Goal: Information Seeking & Learning: Find specific fact

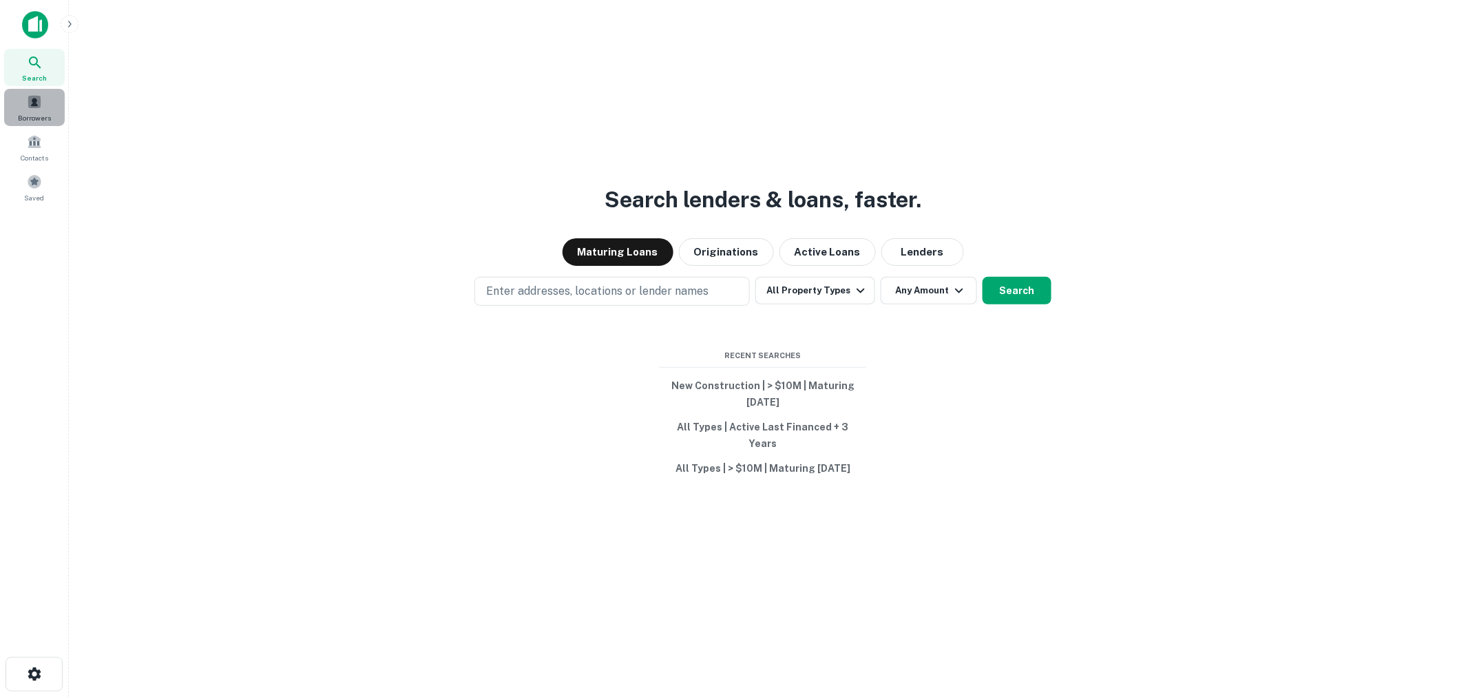
click at [33, 107] on span at bounding box center [34, 101] width 15 height 15
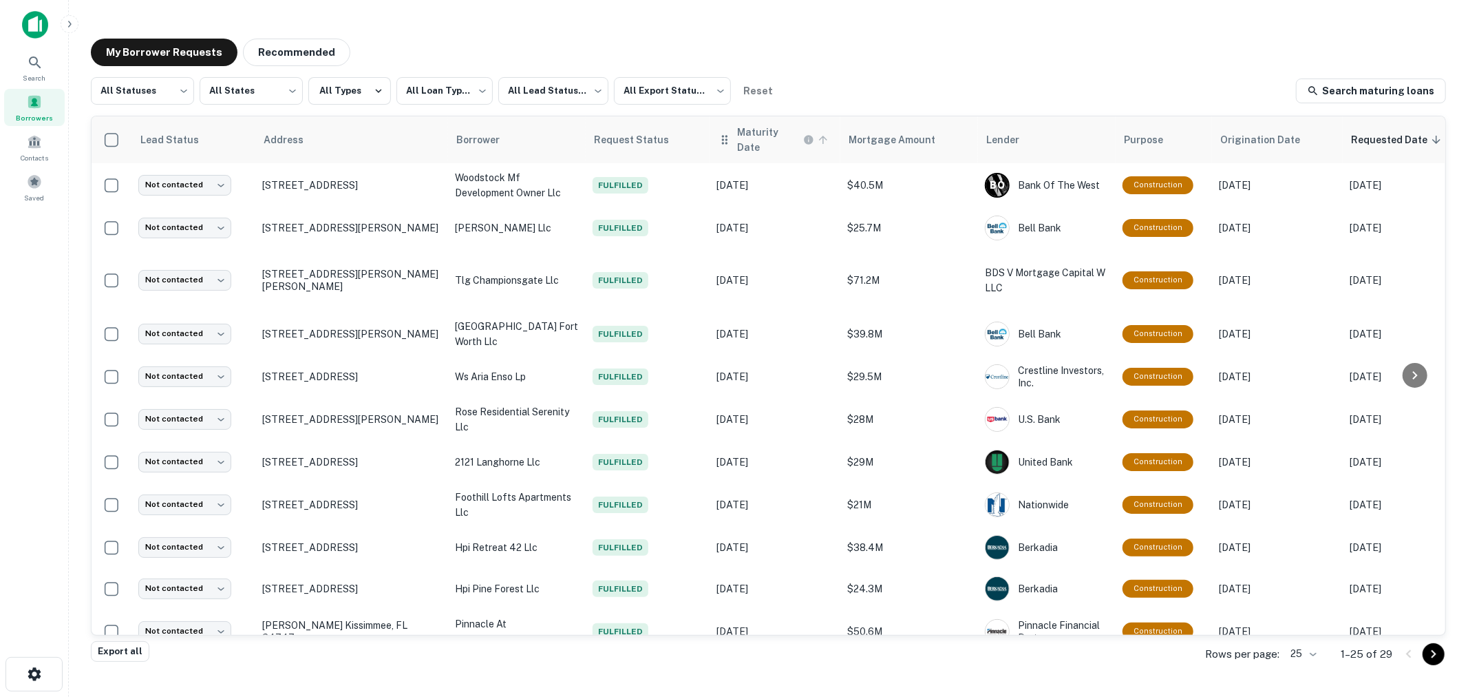
click at [740, 142] on h6 "Maturity Date" at bounding box center [768, 140] width 63 height 30
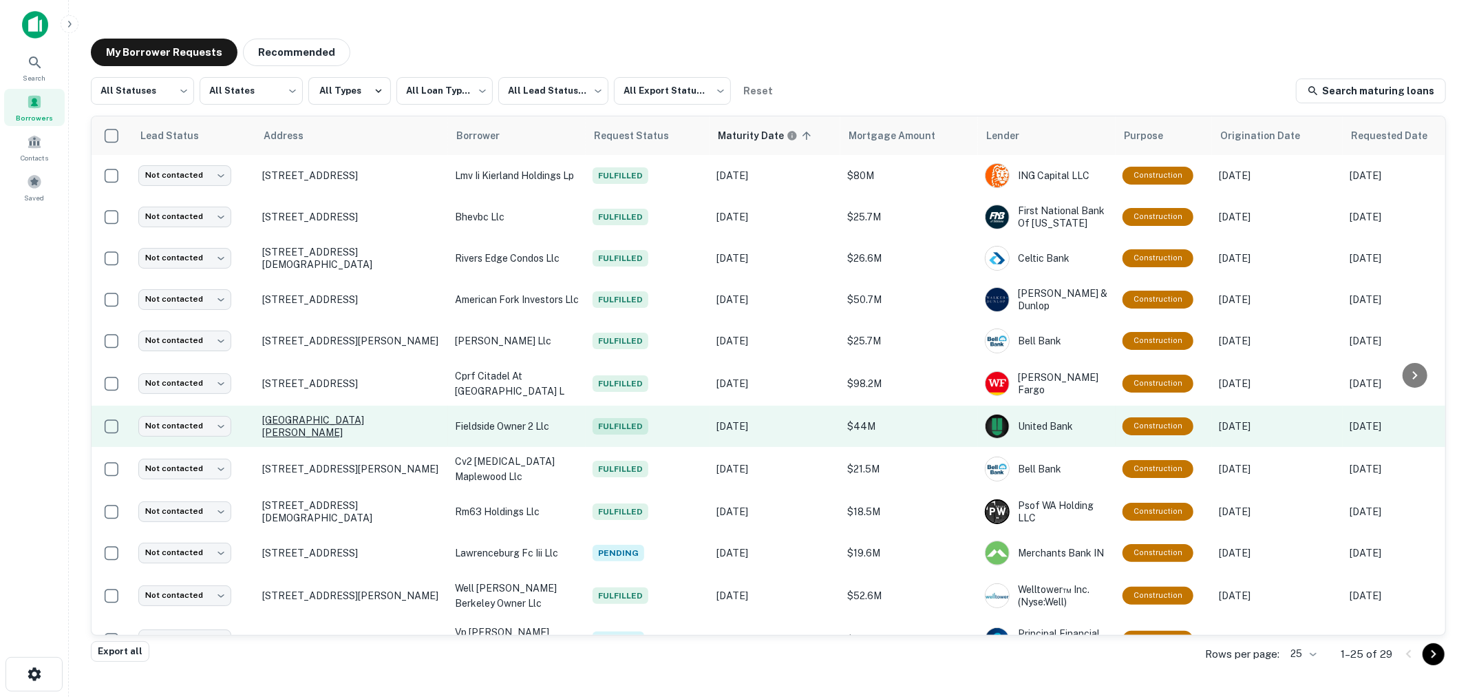
click at [332, 430] on p "[GEOGRAPHIC_DATA][PERSON_NAME]" at bounding box center [351, 426] width 179 height 25
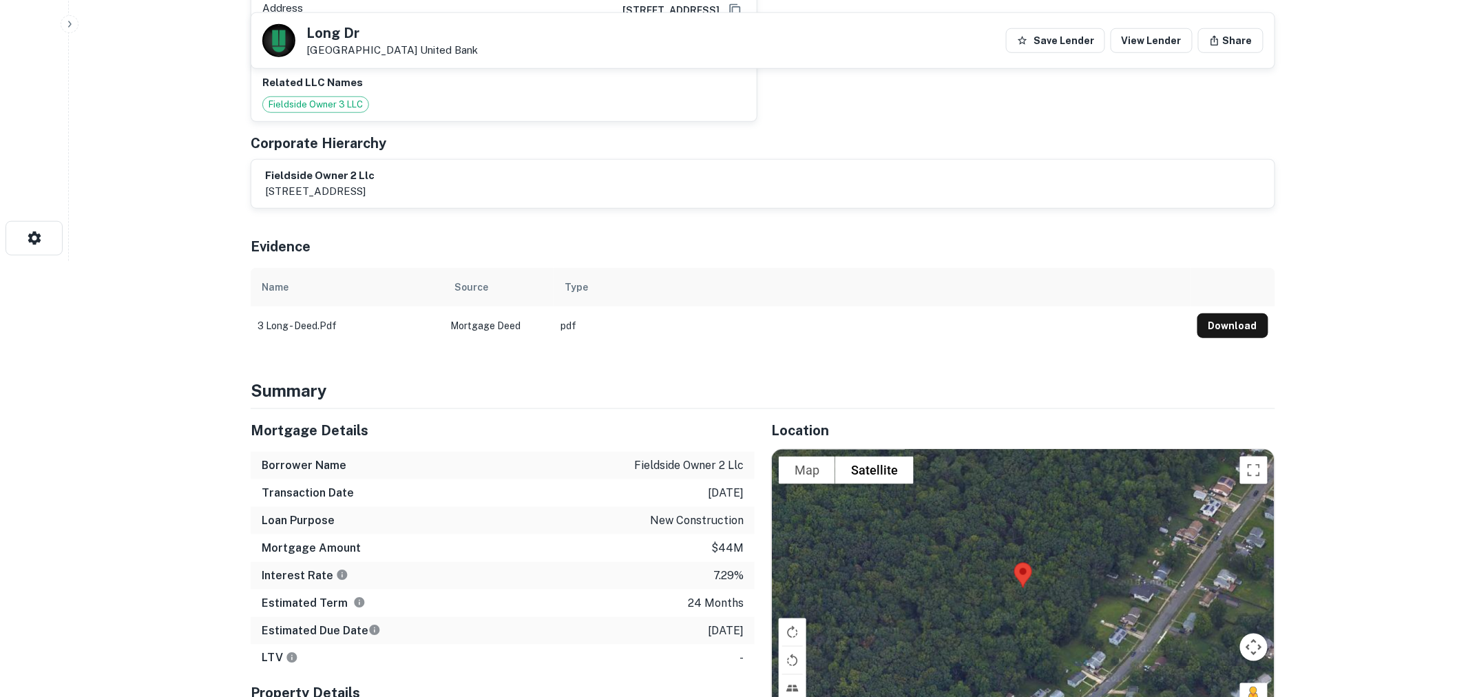
scroll to position [366, 0]
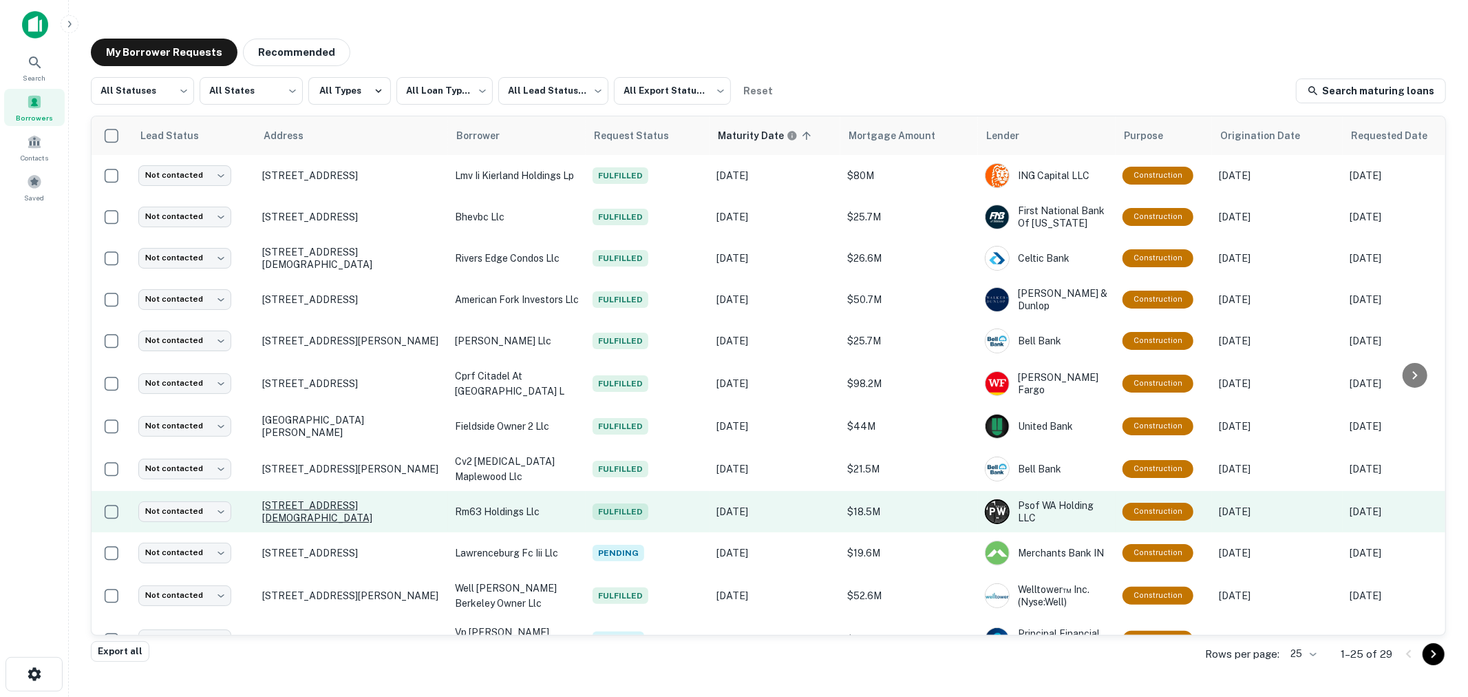
click at [283, 507] on p "[STREET_ADDRESS][DEMOGRAPHIC_DATA]" at bounding box center [351, 511] width 179 height 25
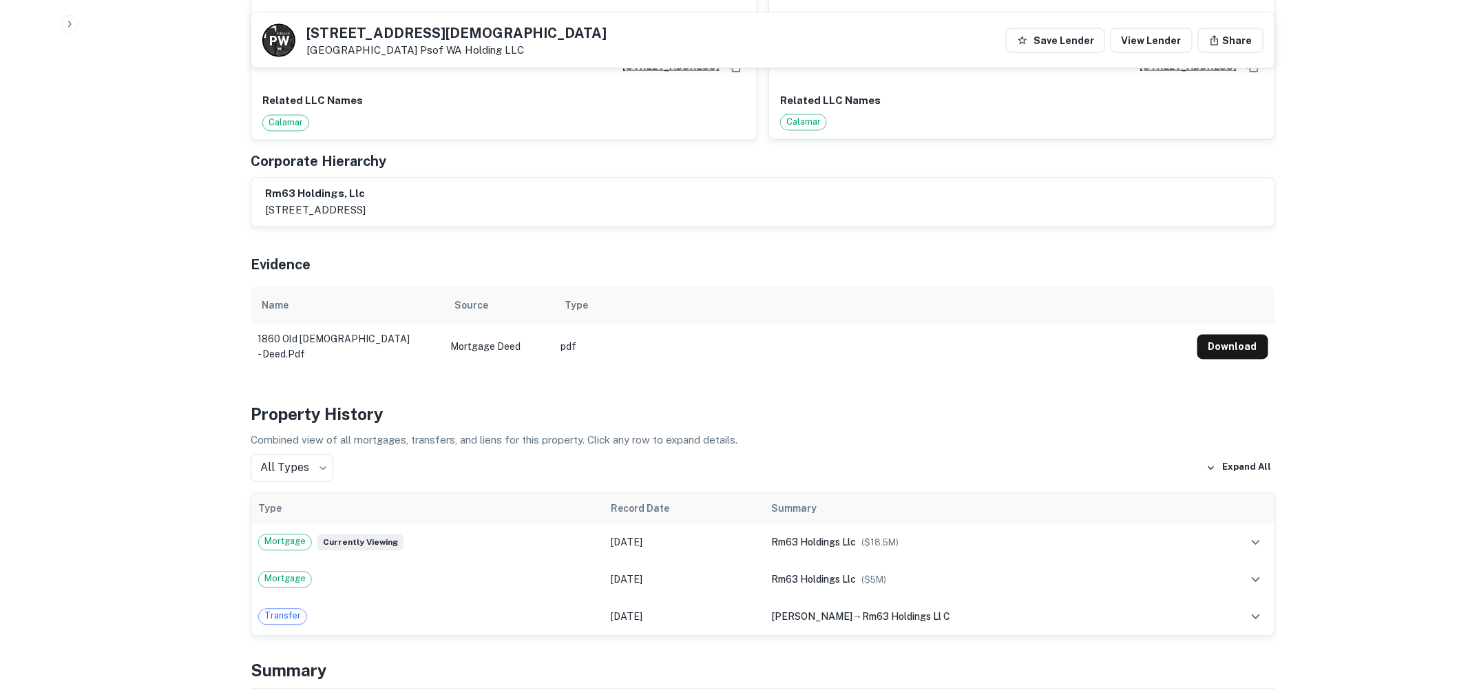
scroll to position [783, 0]
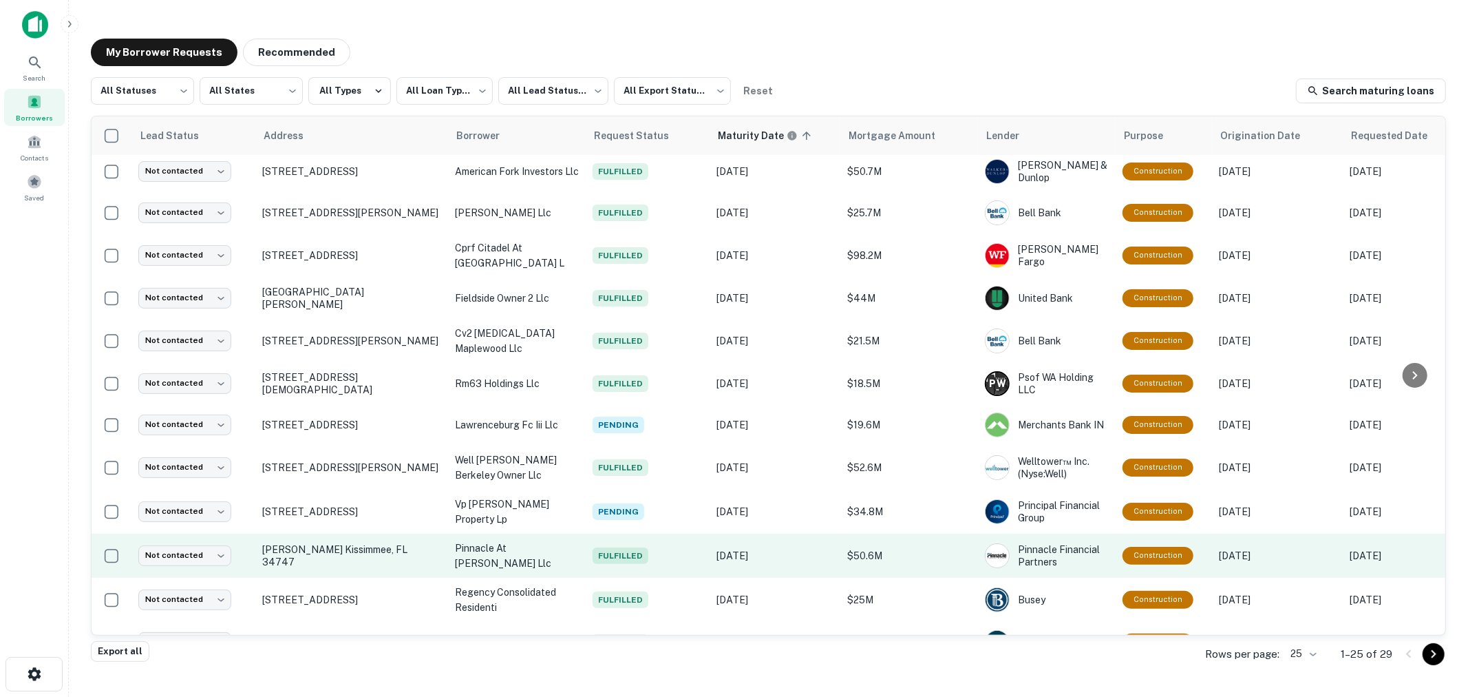
scroll to position [153, 0]
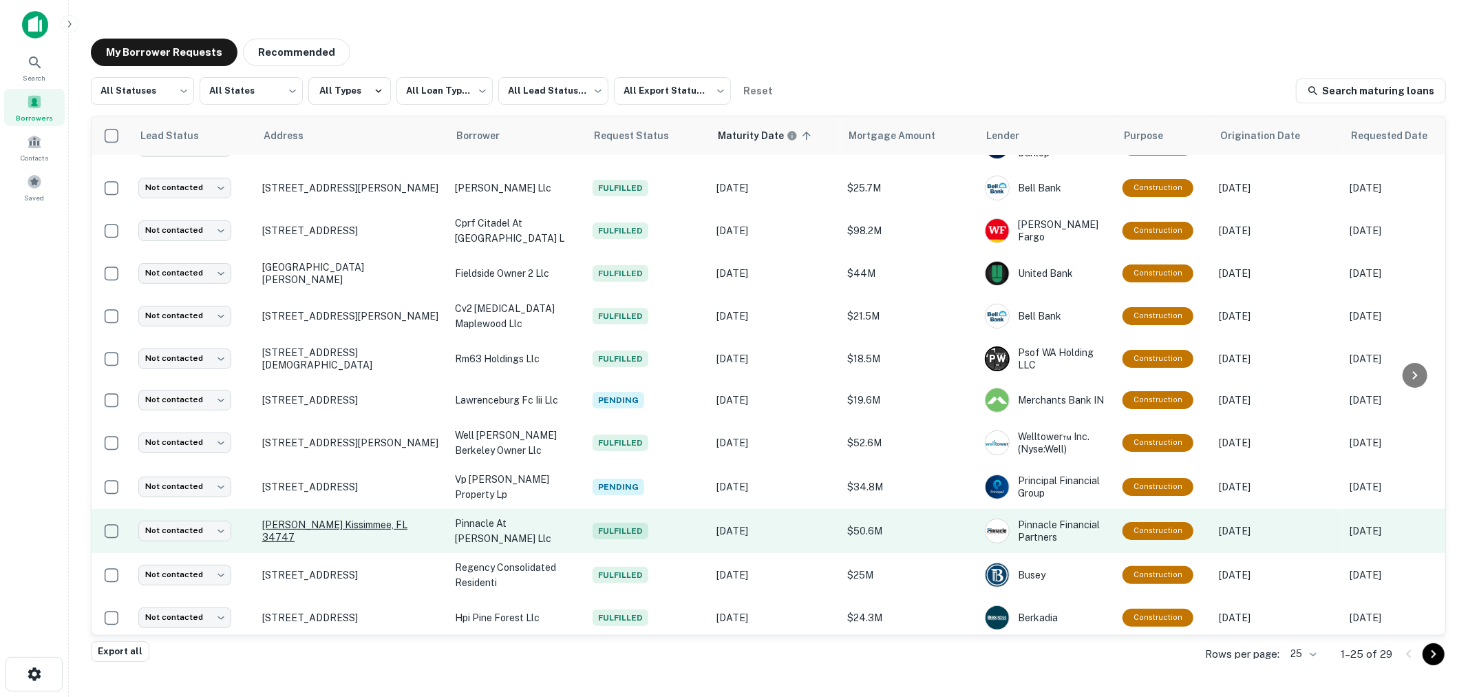
click at [400, 529] on p "[PERSON_NAME] Kissimmee, FL 34747" at bounding box center [351, 530] width 179 height 25
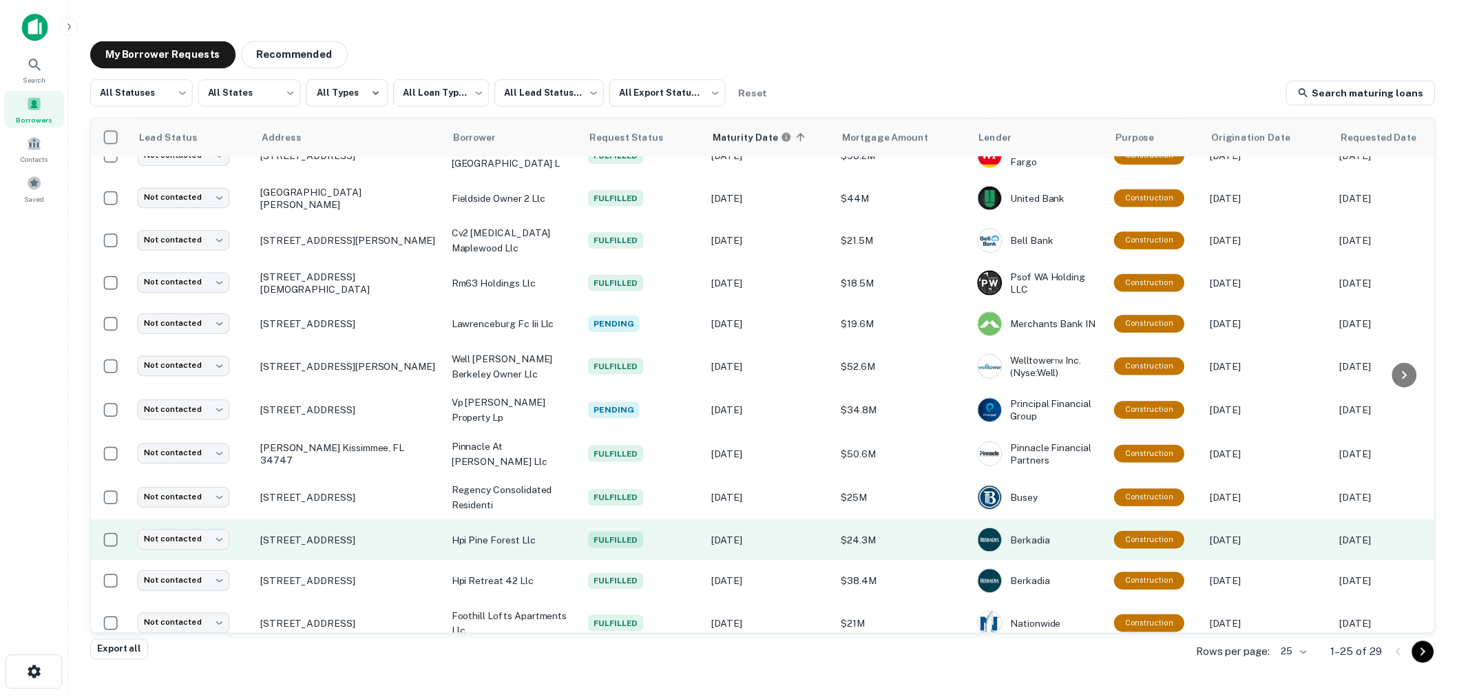
scroll to position [306, 0]
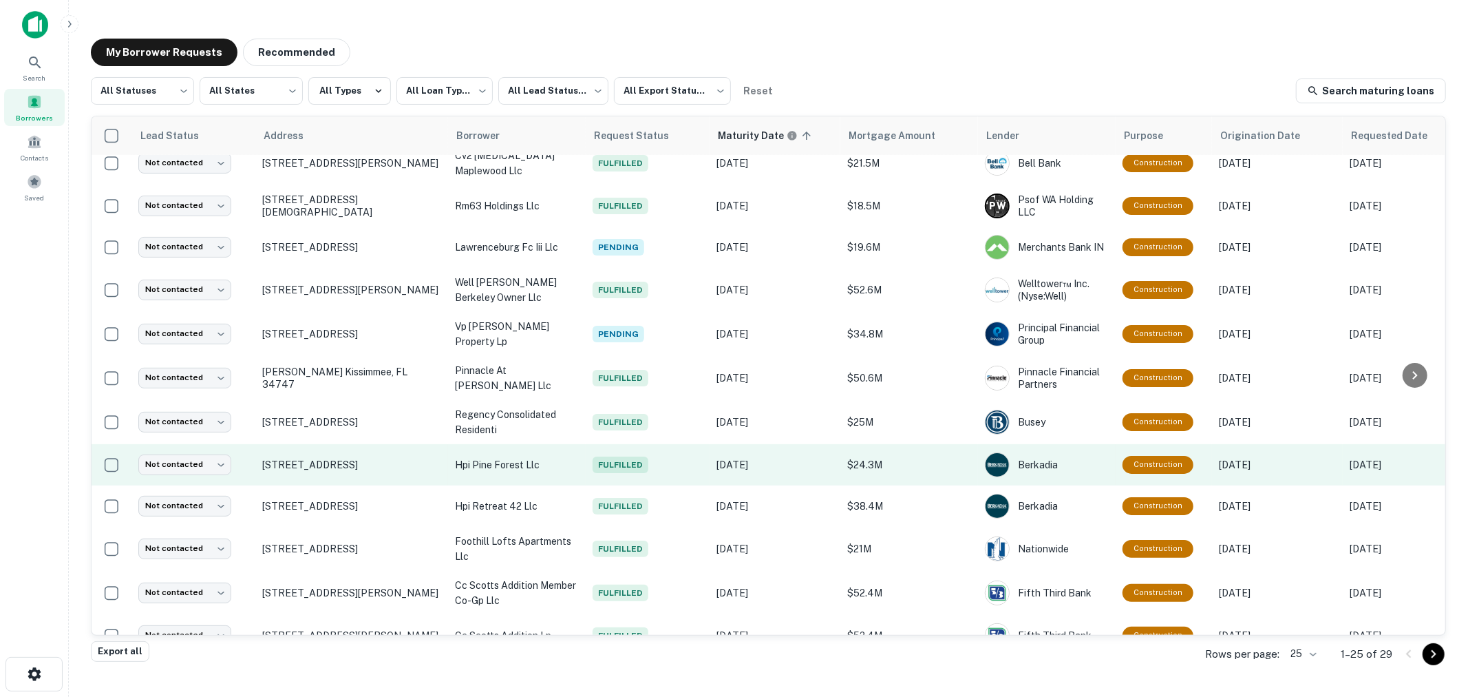
click at [510, 534] on p "foothill lofts apartments llc" at bounding box center [517, 549] width 124 height 30
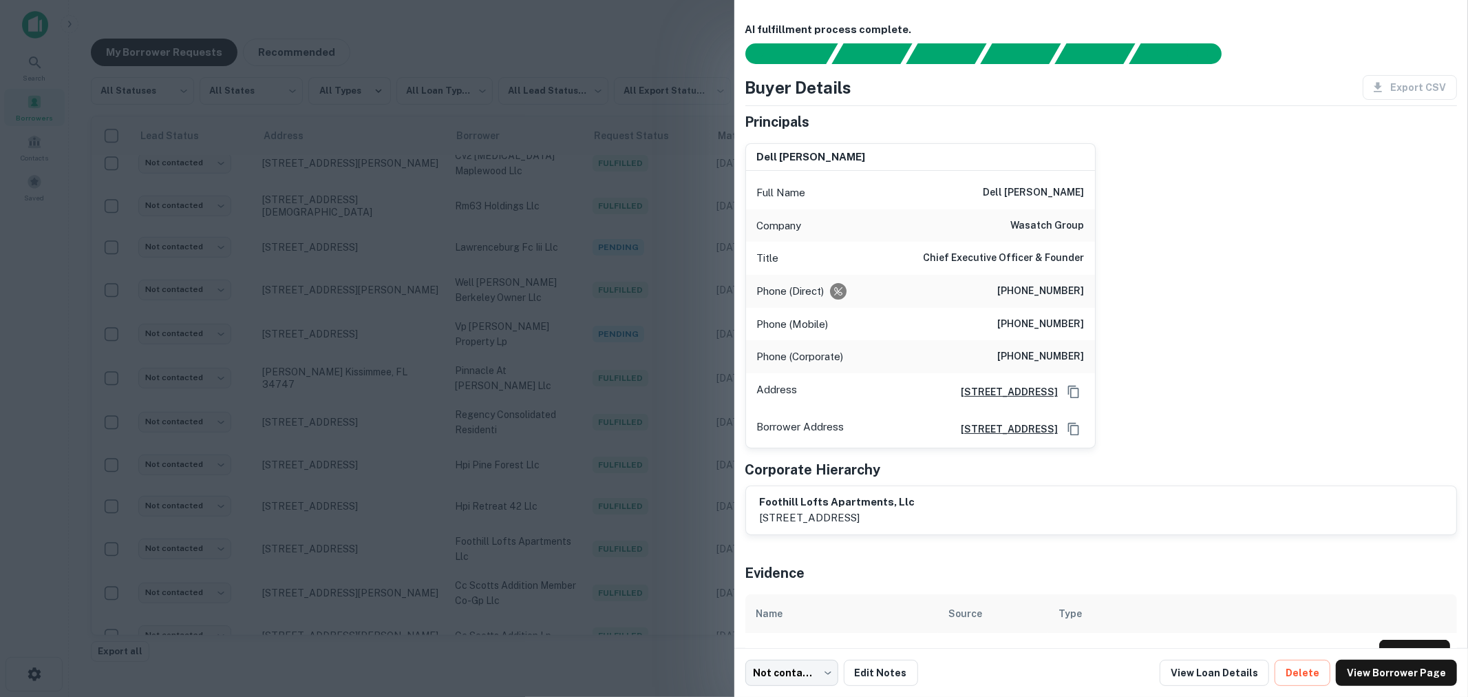
click at [676, 207] on div at bounding box center [734, 348] width 1468 height 697
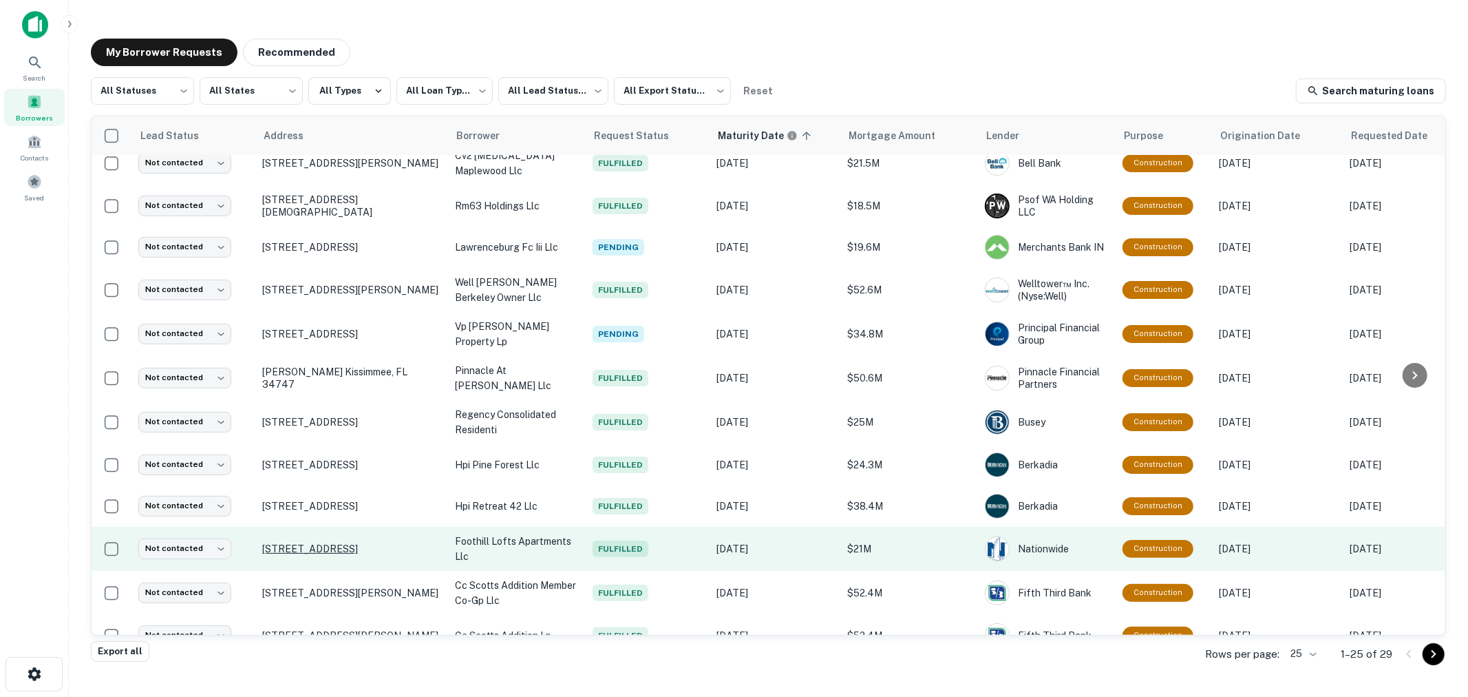
click at [360, 547] on p "[STREET_ADDRESS]" at bounding box center [351, 548] width 179 height 12
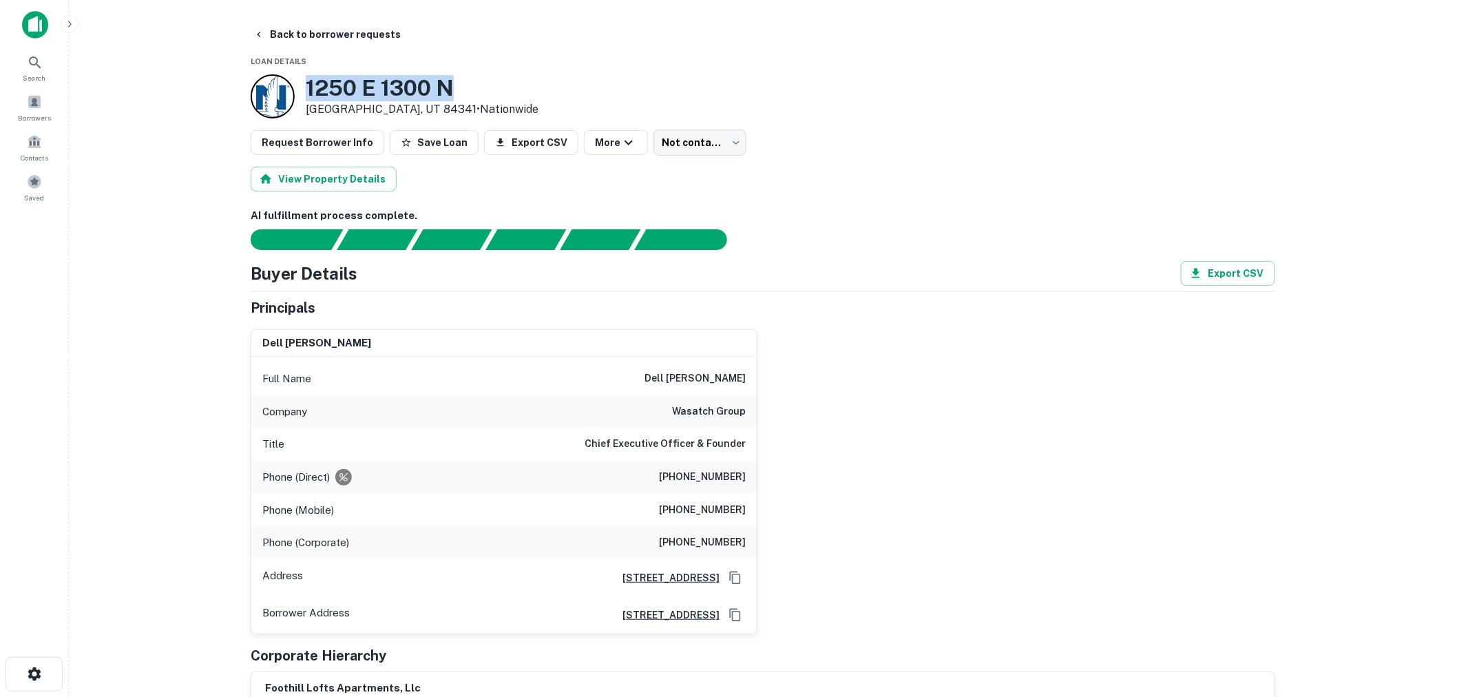
drag, startPoint x: 497, startPoint y: 85, endPoint x: 244, endPoint y: 92, distance: 252.7
copy div "1250 E 1300 N"
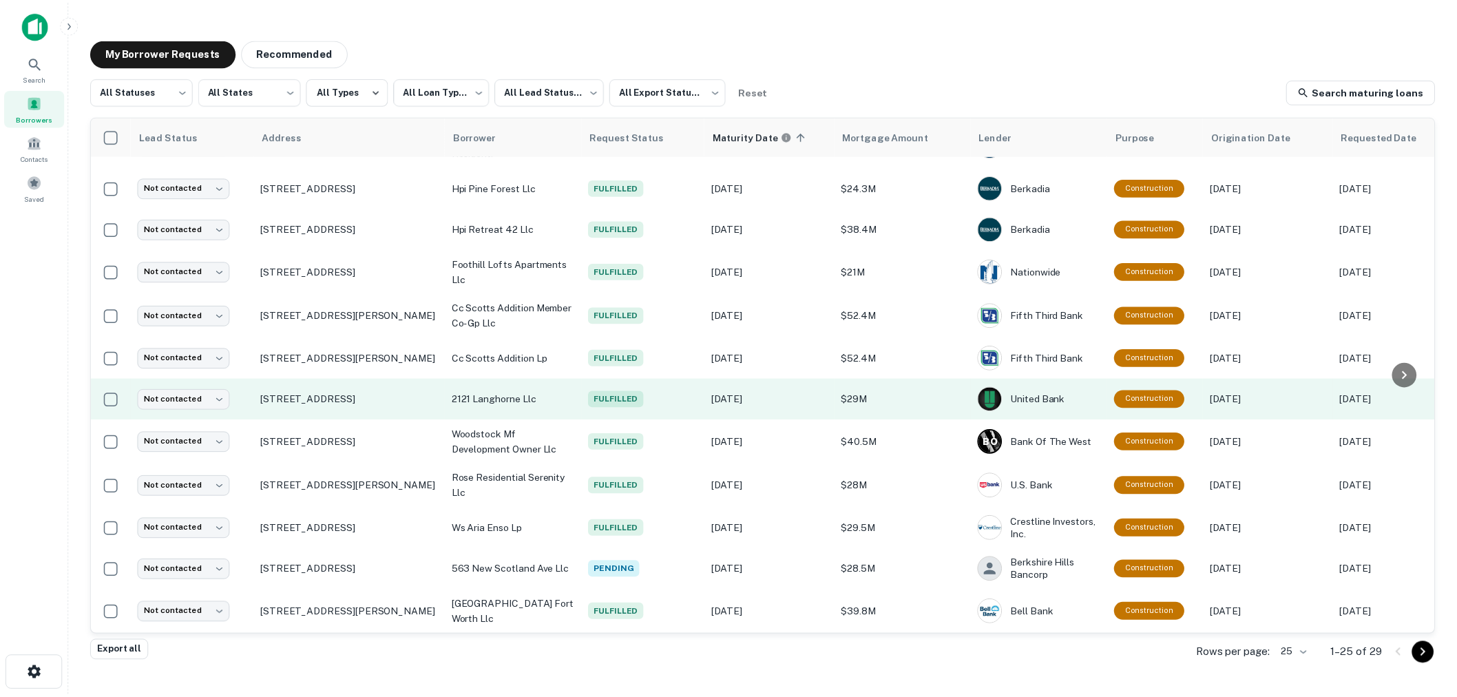
scroll to position [588, 0]
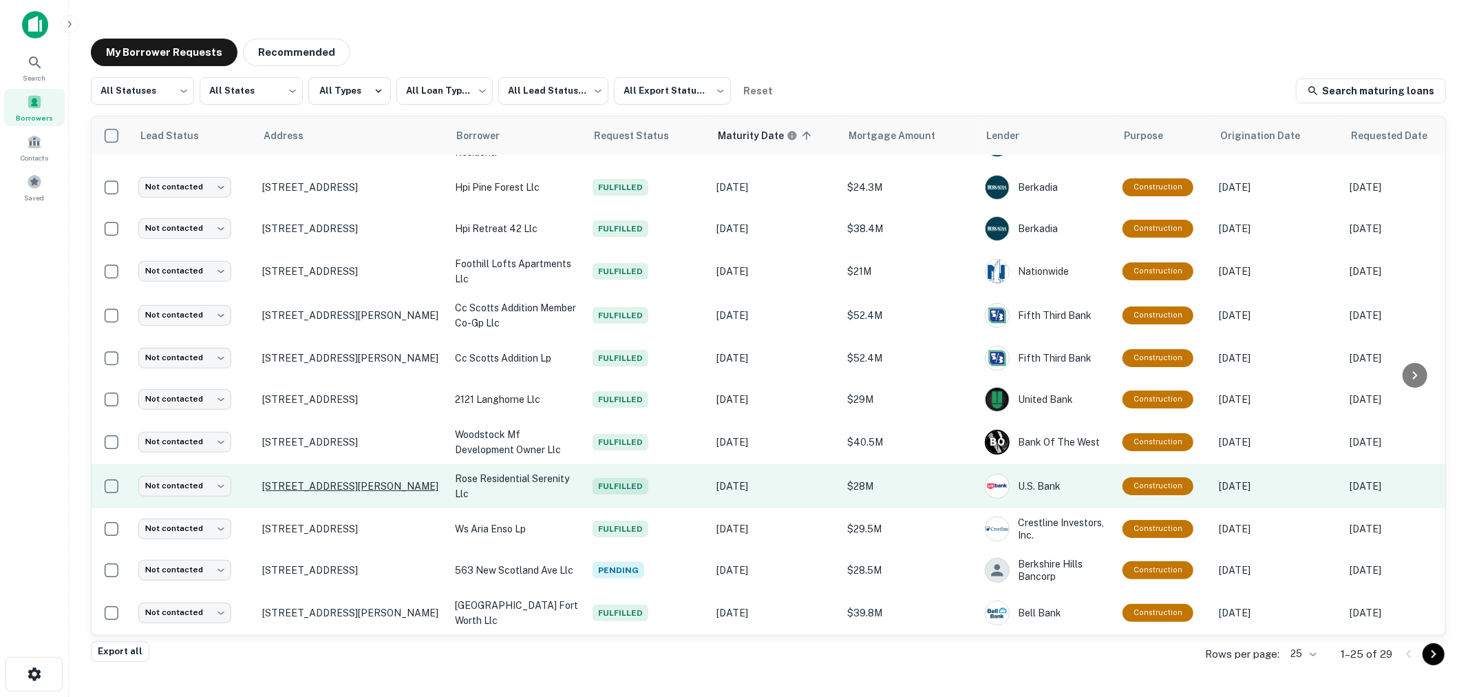
click at [421, 480] on p "[STREET_ADDRESS][PERSON_NAME]" at bounding box center [351, 486] width 179 height 12
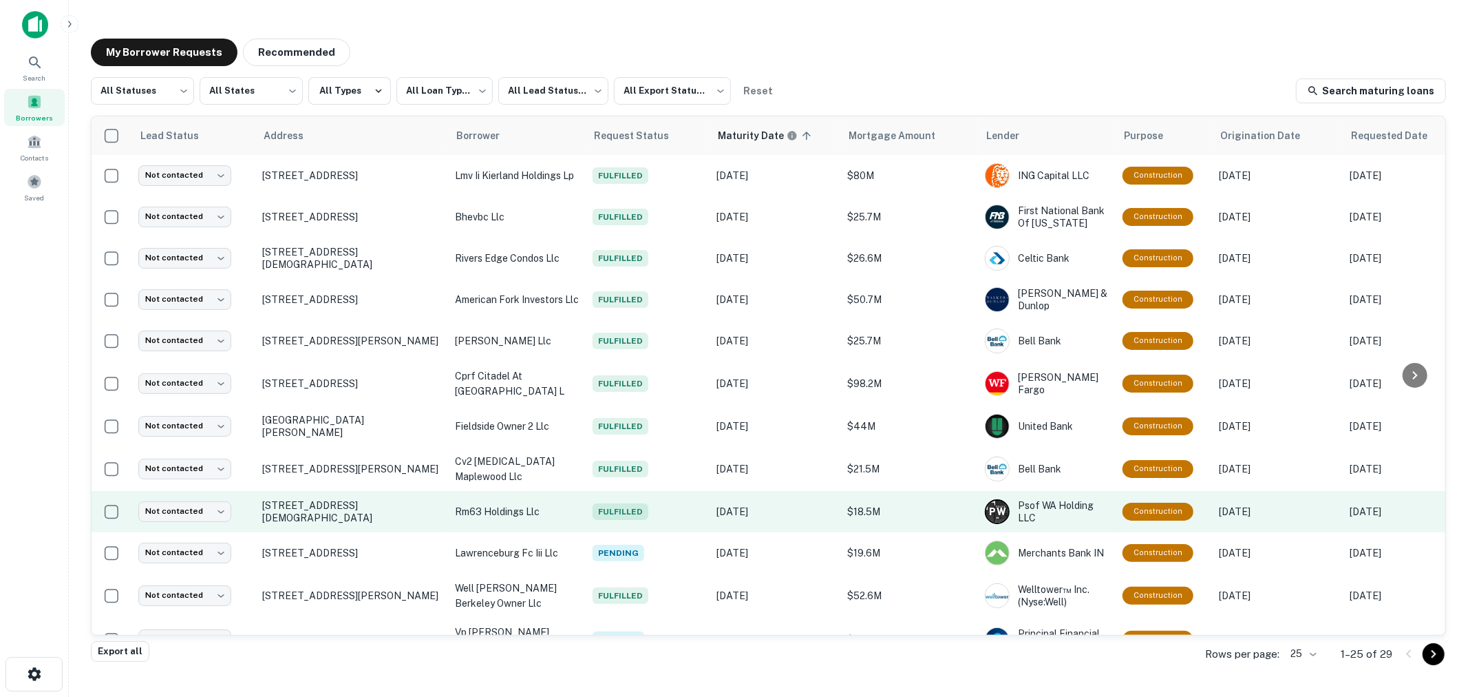
scroll to position [76, 0]
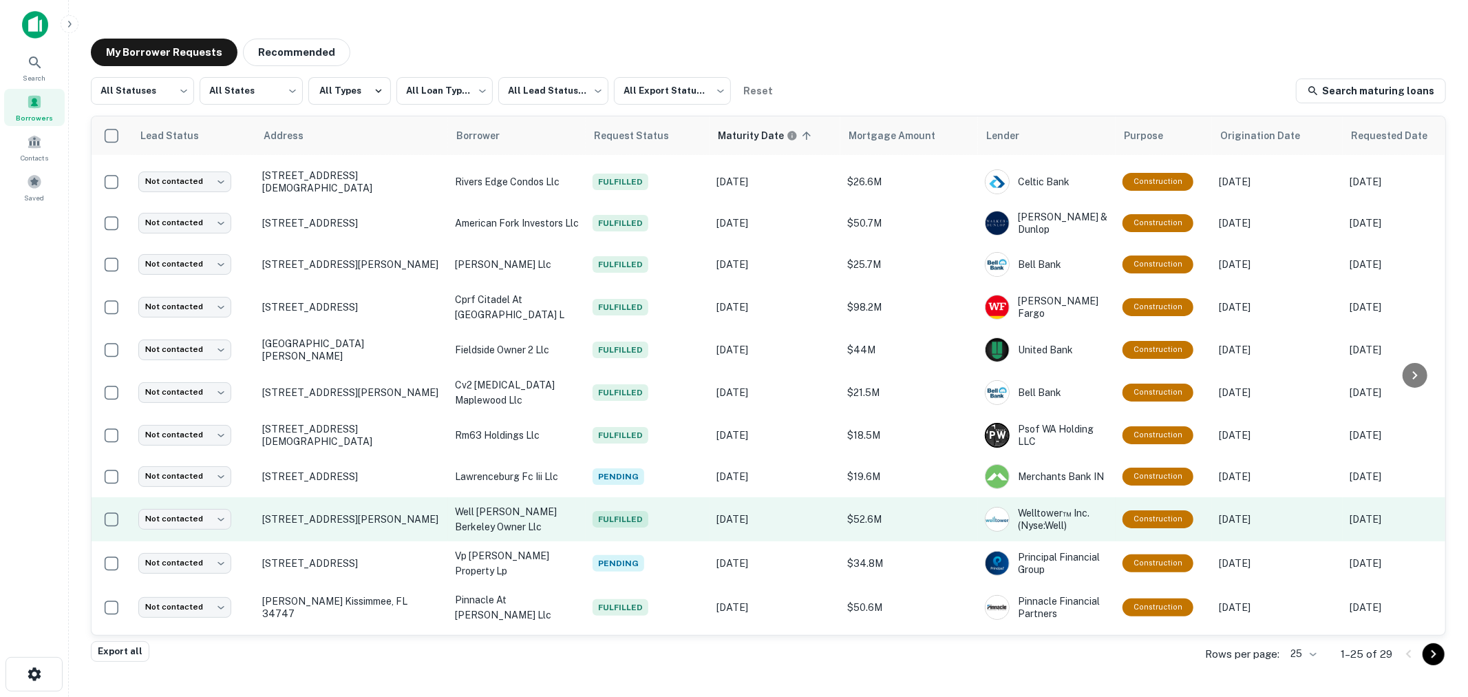
drag, startPoint x: 541, startPoint y: 512, endPoint x: 539, endPoint y: 530, distance: 18.0
drag, startPoint x: 539, startPoint y: 530, endPoint x: 520, endPoint y: 529, distance: 18.6
click at [520, 529] on p "well [PERSON_NAME] berkeley owner llc" at bounding box center [517, 519] width 124 height 30
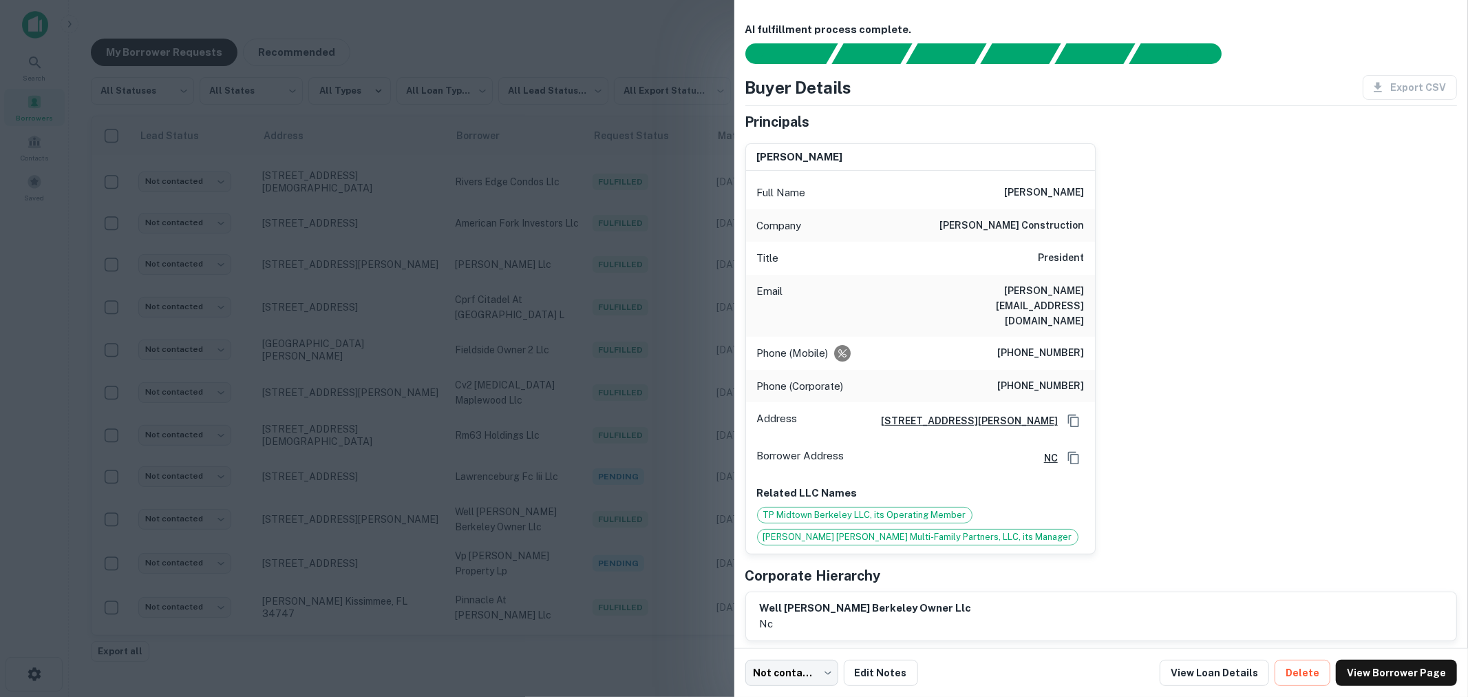
click at [345, 293] on div at bounding box center [734, 348] width 1468 height 697
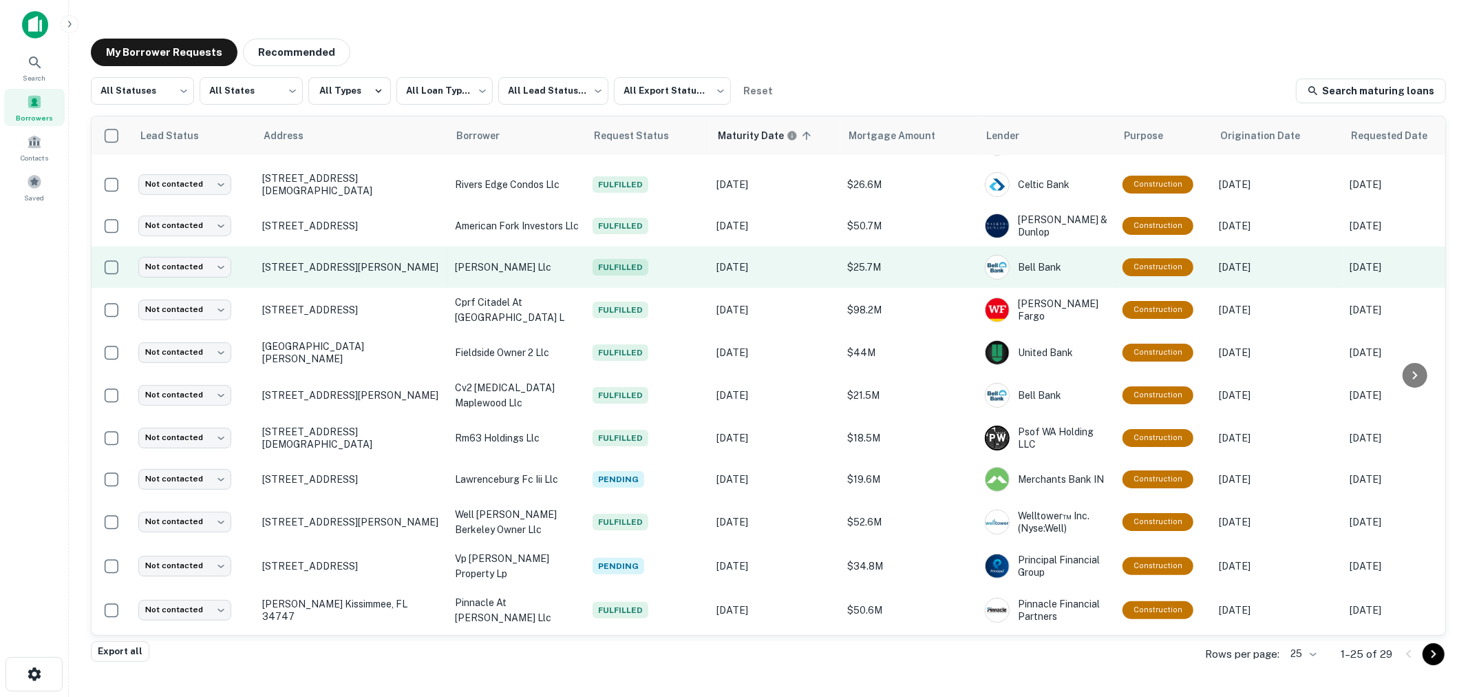
scroll to position [0, 0]
